Goal: Complete application form

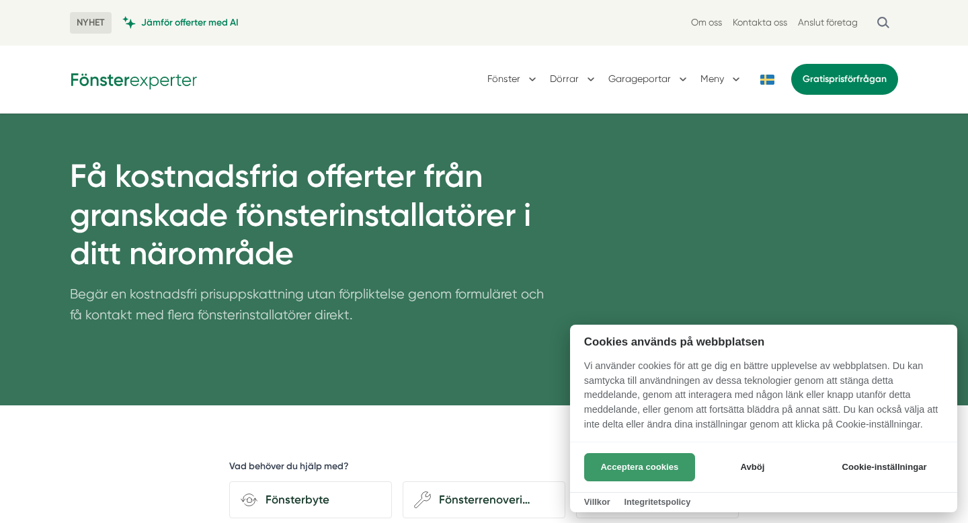
click at [652, 457] on button "Acceptera cookies" at bounding box center [639, 467] width 111 height 28
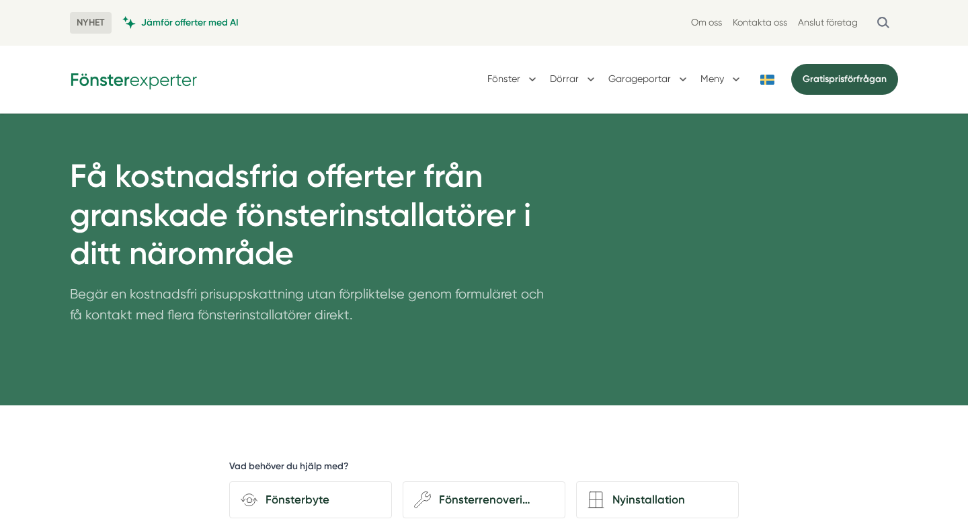
click at [847, 76] on link "Gratis prisförfrågan" at bounding box center [844, 79] width 107 height 31
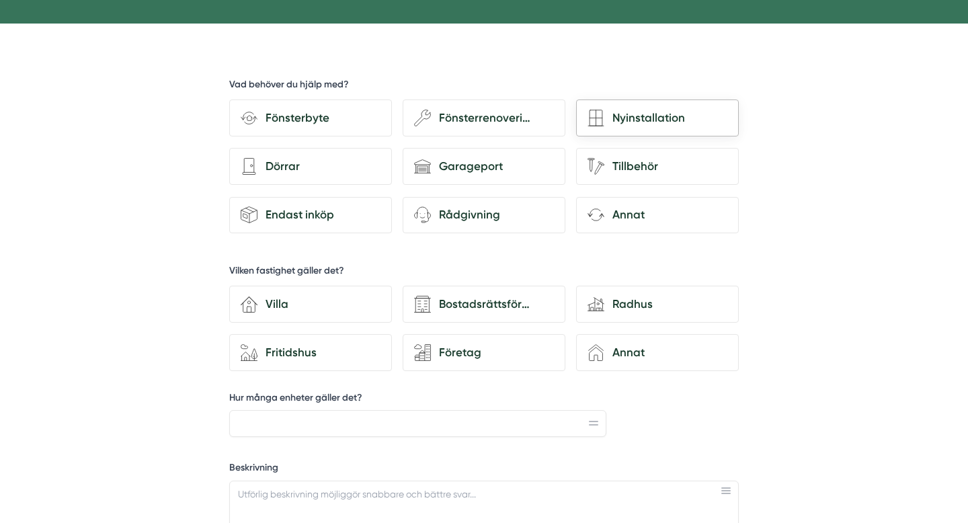
click at [626, 114] on div "Nyinstallation" at bounding box center [666, 118] width 123 height 18
click at [0, 0] on input "Nyinstallation" at bounding box center [0, 0] width 0 height 0
click at [299, 314] on div "house-3 Villa" at bounding box center [310, 304] width 163 height 37
click at [0, 0] on input "house-3 Villa" at bounding box center [0, 0] width 0 height 0
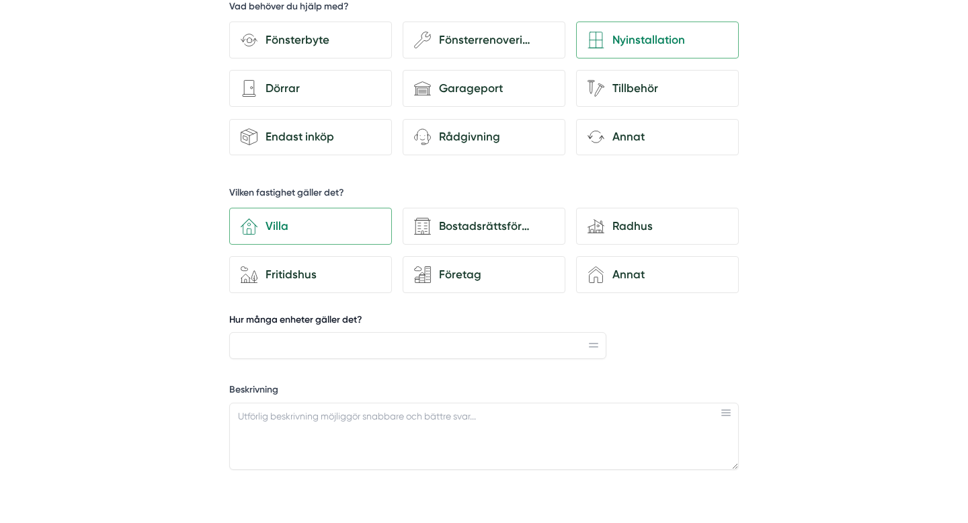
scroll to position [493, 0]
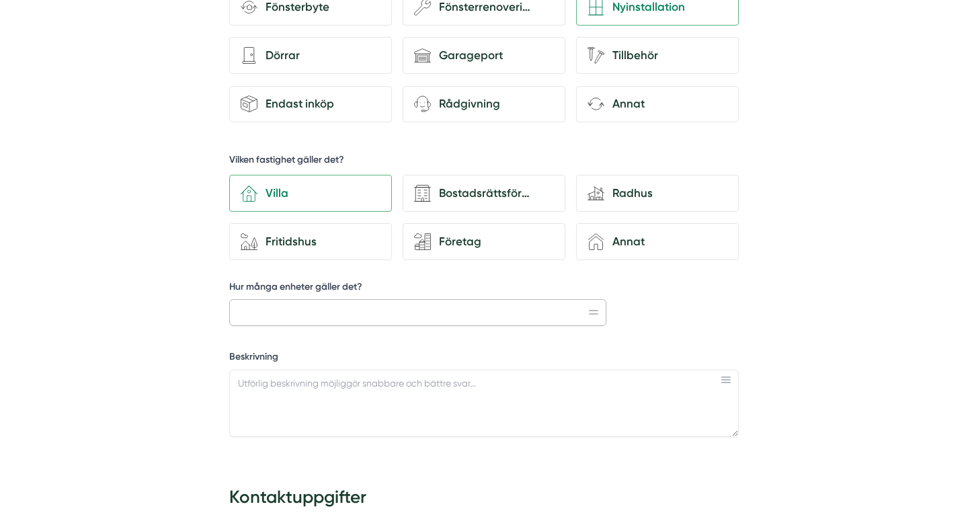
click at [458, 313] on input "Hur många enheter gäller det?" at bounding box center [417, 312] width 377 height 27
type input "18"
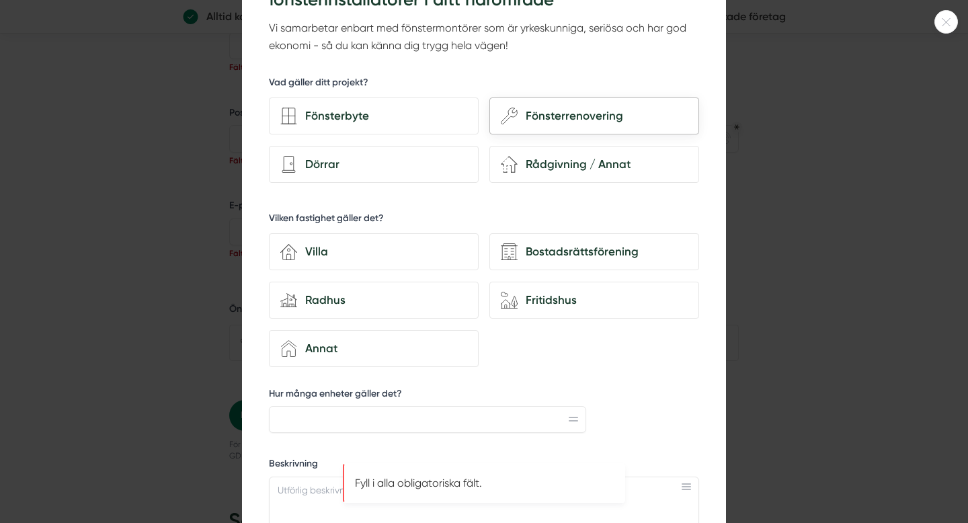
scroll to position [103, 0]
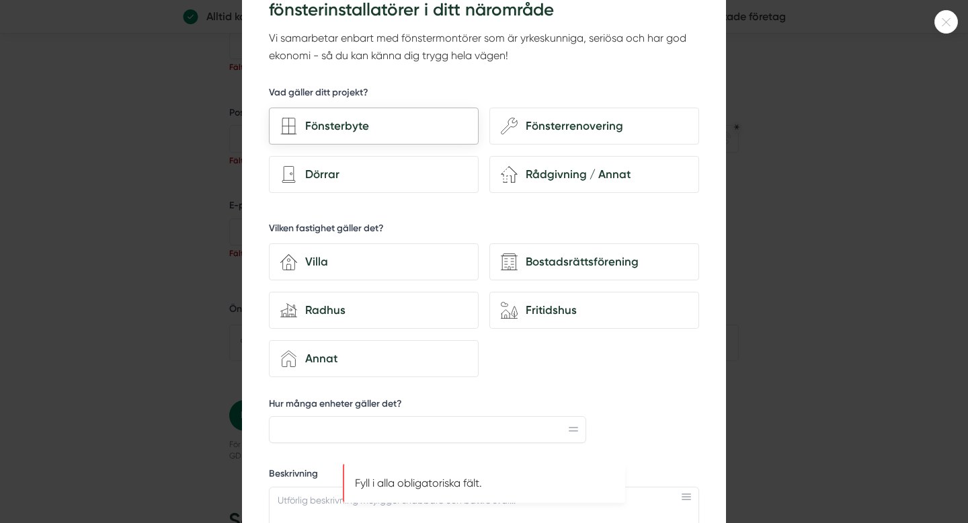
click at [377, 141] on div "Fönsterbyte" at bounding box center [374, 126] width 210 height 37
click at [0, 0] on input "Fönsterbyte" at bounding box center [0, 0] width 0 height 0
click at [377, 170] on div "Dörrar" at bounding box center [382, 174] width 170 height 18
click at [0, 0] on input "Dörrar" at bounding box center [0, 0] width 0 height 0
click at [358, 272] on div "house-3 Villa" at bounding box center [374, 261] width 210 height 37
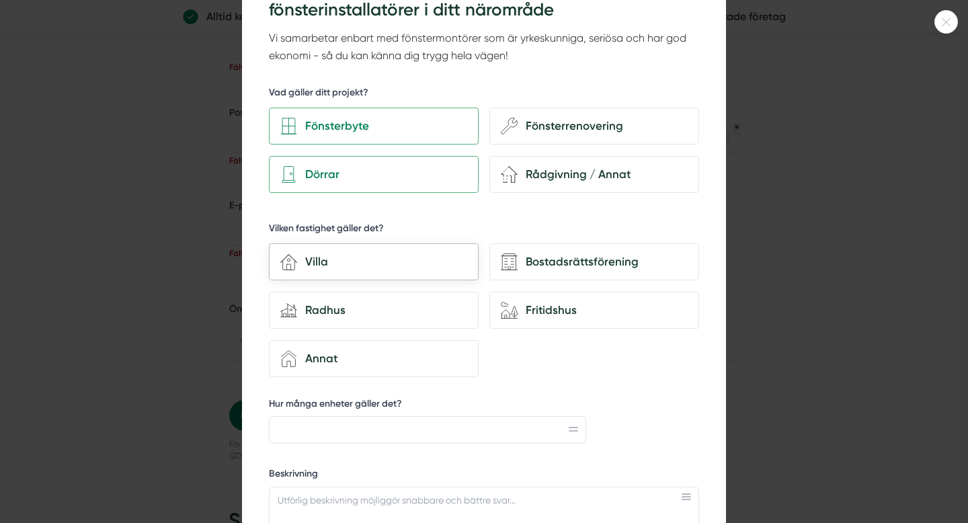
click at [0, 0] on input "house-3 Villa" at bounding box center [0, 0] width 0 height 0
click at [426, 422] on input "Hur många enheter gäller det?" at bounding box center [427, 429] width 317 height 27
click at [580, 438] on input "18" at bounding box center [427, 429] width 317 height 27
type input "18"
click at [574, 487] on textarea "Beskrivning" at bounding box center [484, 520] width 430 height 67
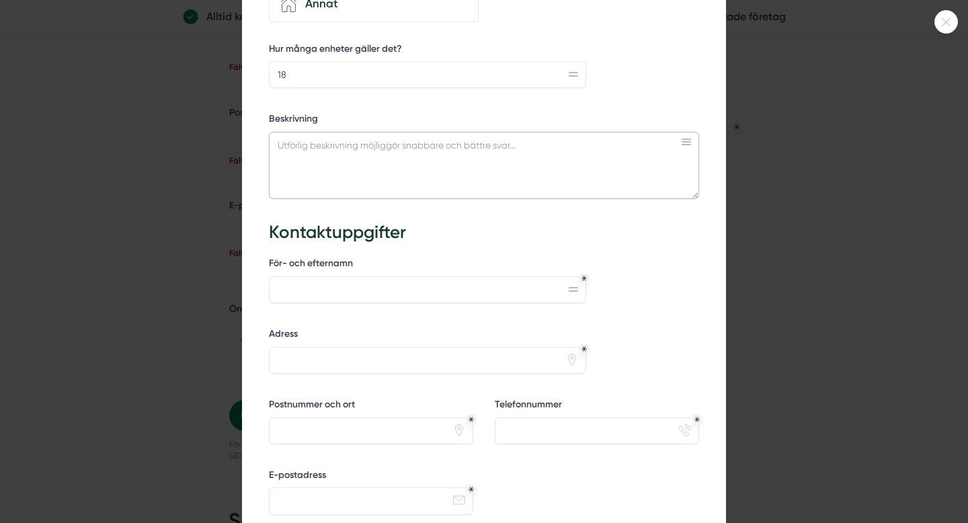
scroll to position [455, 0]
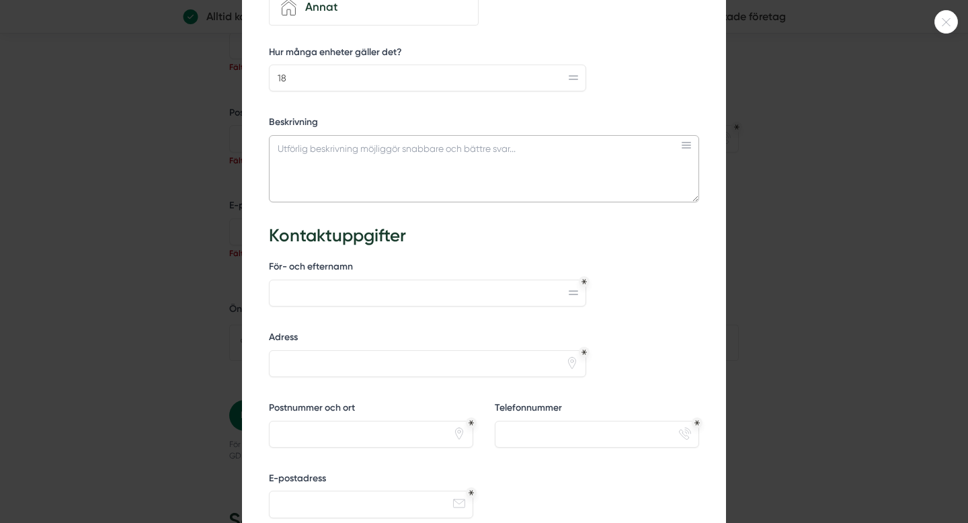
click at [383, 165] on textarea "Beskrivning" at bounding box center [484, 168] width 430 height 67
paste textarea "Lor, Ip dolorsit am consectetur ad elitsed doe temporincidi utla etdo magnaal e…"
type textarea "Lor, Ip dolorsit am consectetur ad elitsed doe temporincidi utla etdo magnaal e…"
click at [348, 294] on input "För- och efternamn" at bounding box center [427, 293] width 317 height 27
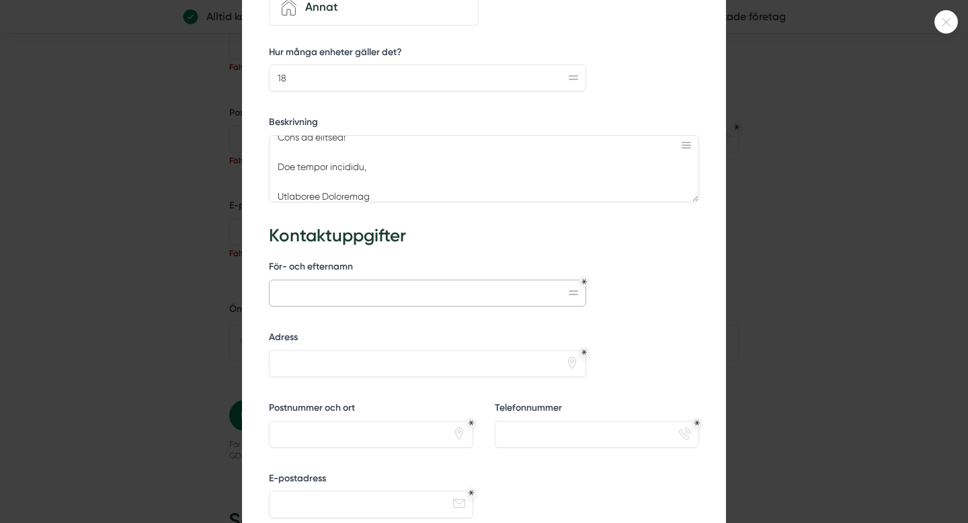
type input "V"
type input "[PERSON_NAME]"
click at [311, 364] on input "Adress" at bounding box center [427, 363] width 317 height 27
type input "[STREET_ADDRESS]"
click at [319, 431] on input "Postnummer och ort" at bounding box center [371, 434] width 204 height 27
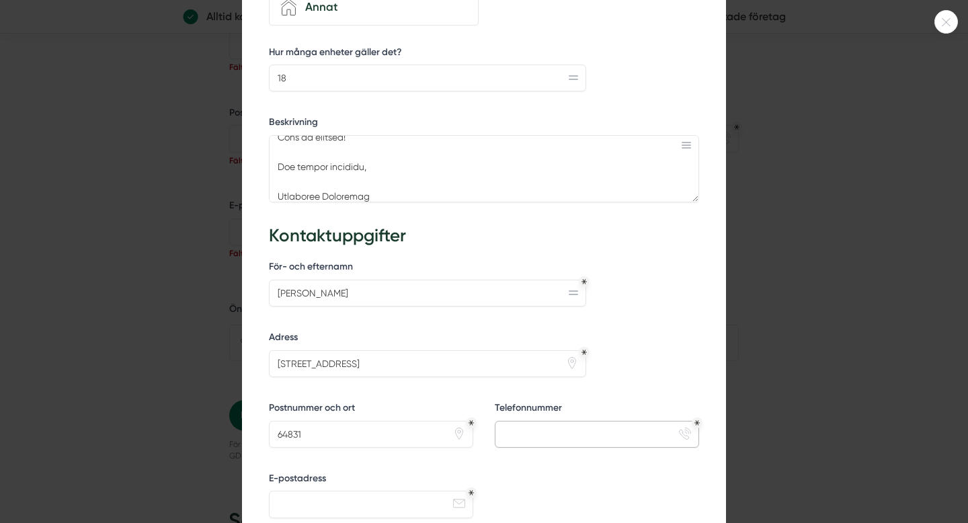
click at [541, 433] on input "Telefonnummer" at bounding box center [597, 434] width 204 height 27
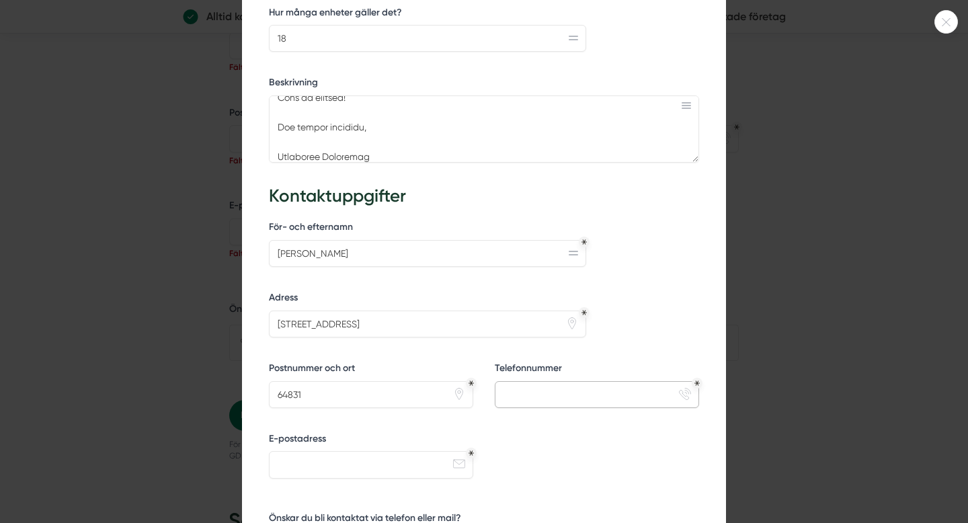
scroll to position [514, 0]
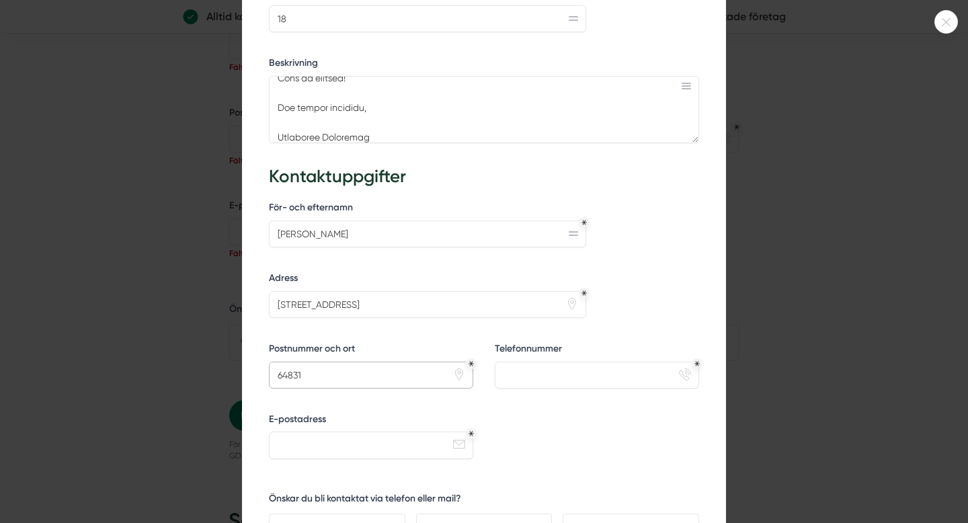
click at [392, 387] on input "64831" at bounding box center [371, 375] width 204 height 27
click at [333, 376] on input "64831 Halleforsnäs" at bounding box center [371, 375] width 204 height 27
click at [319, 373] on input "64831 Halleförsnäs" at bounding box center [371, 375] width 204 height 27
type input "64831 Halleförsnäs"
click at [609, 377] on input "Telefonnummer" at bounding box center [597, 375] width 204 height 27
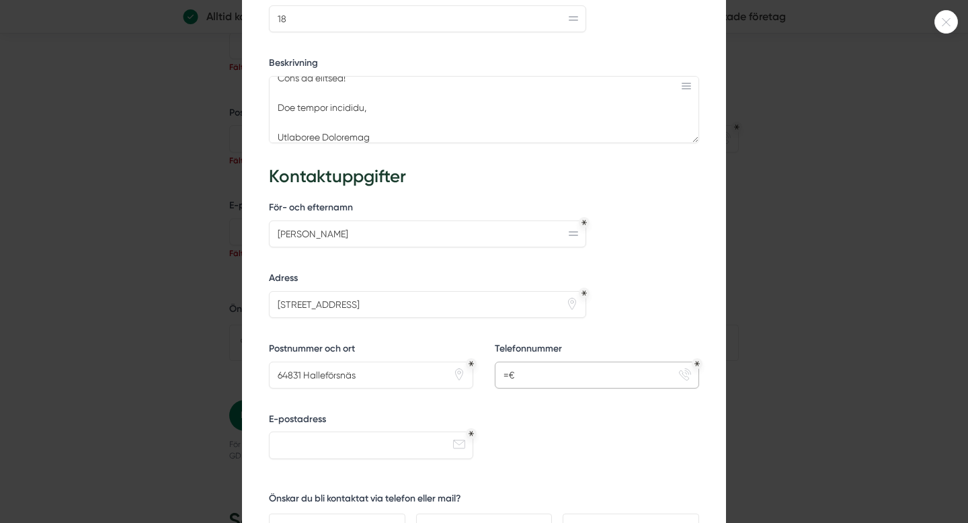
type input "="
type input "04973337891"
click at [370, 447] on input "E-postadress" at bounding box center [371, 445] width 204 height 27
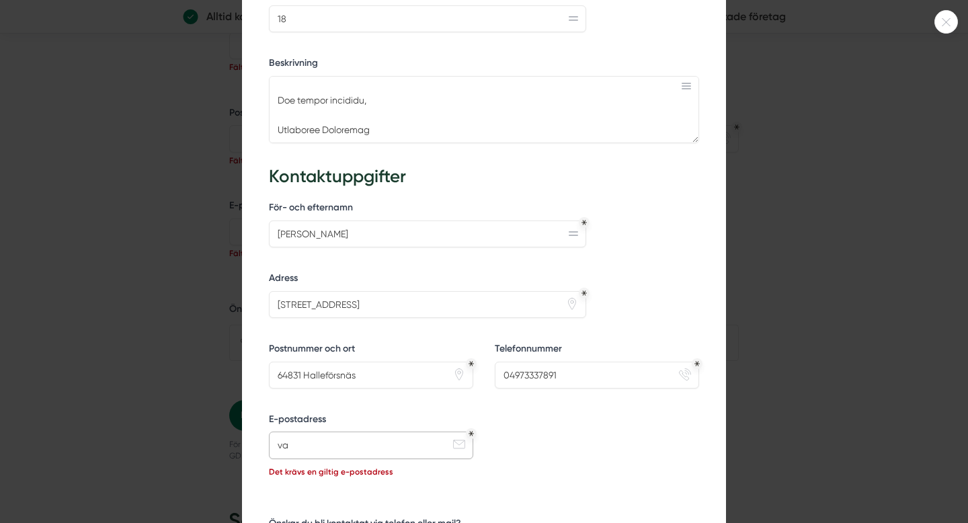
type input "v"
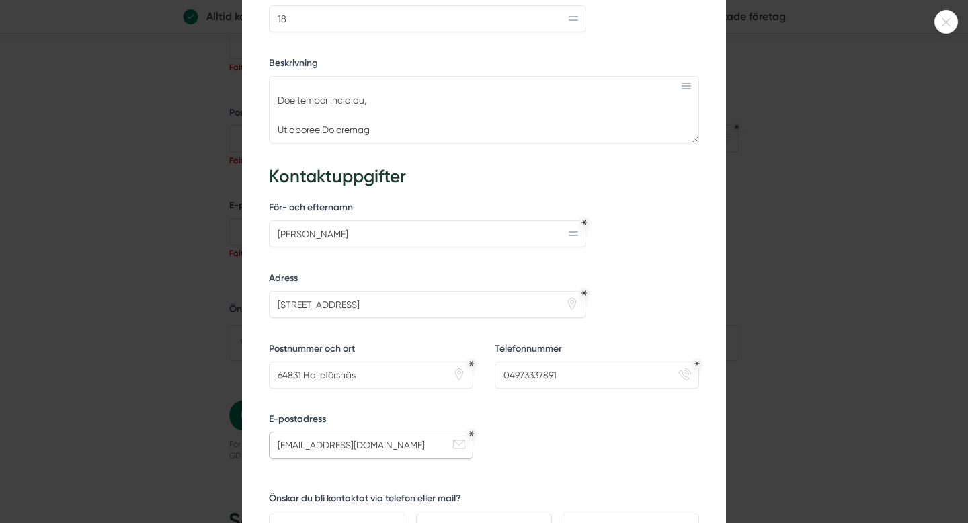
type input "[EMAIL_ADDRESS][DOMAIN_NAME]"
click at [589, 449] on div "För- och efternamn [PERSON_NAME] Adress [STREET_ADDRESS] pin Telefonnummer 0497…" at bounding box center [484, 382] width 430 height 372
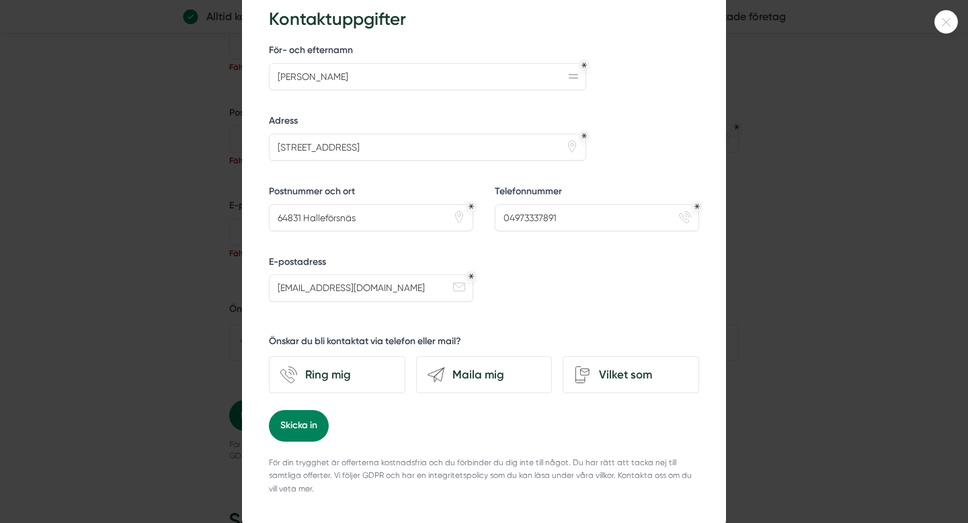
scroll to position [673, 0]
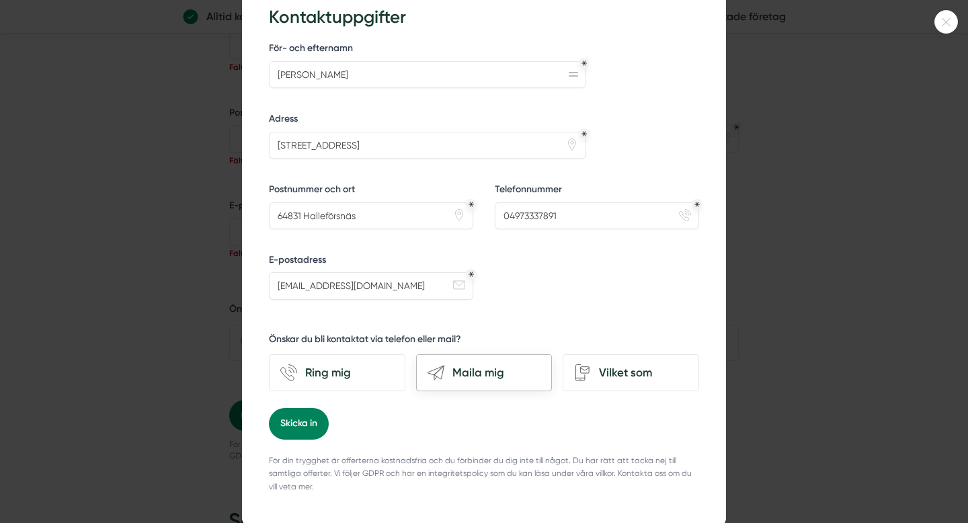
click at [461, 371] on div "Maila mig" at bounding box center [492, 373] width 97 height 18
click at [0, 0] on input "send-email Maila mig" at bounding box center [0, 0] width 0 height 0
click at [310, 434] on button "Skicka in" at bounding box center [299, 423] width 60 height 31
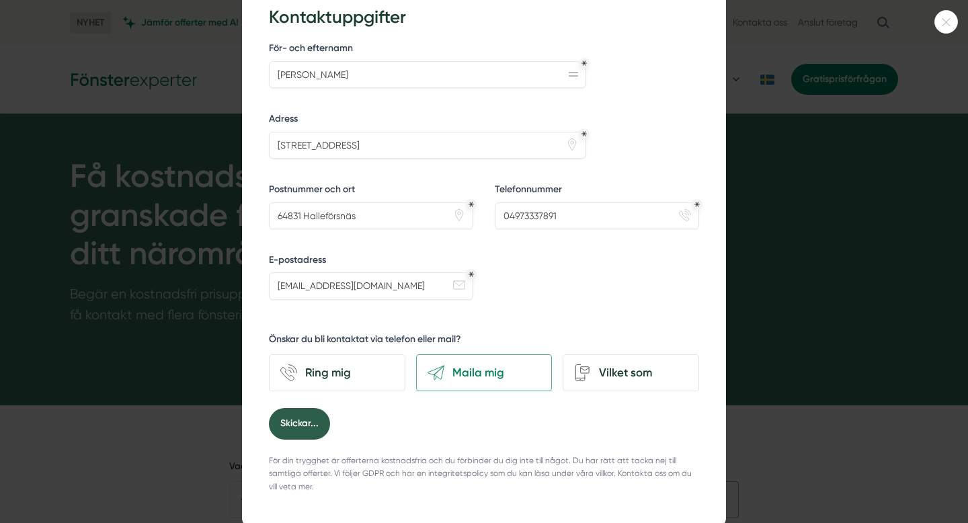
scroll to position [0, 0]
